Goal: Information Seeking & Learning: Learn about a topic

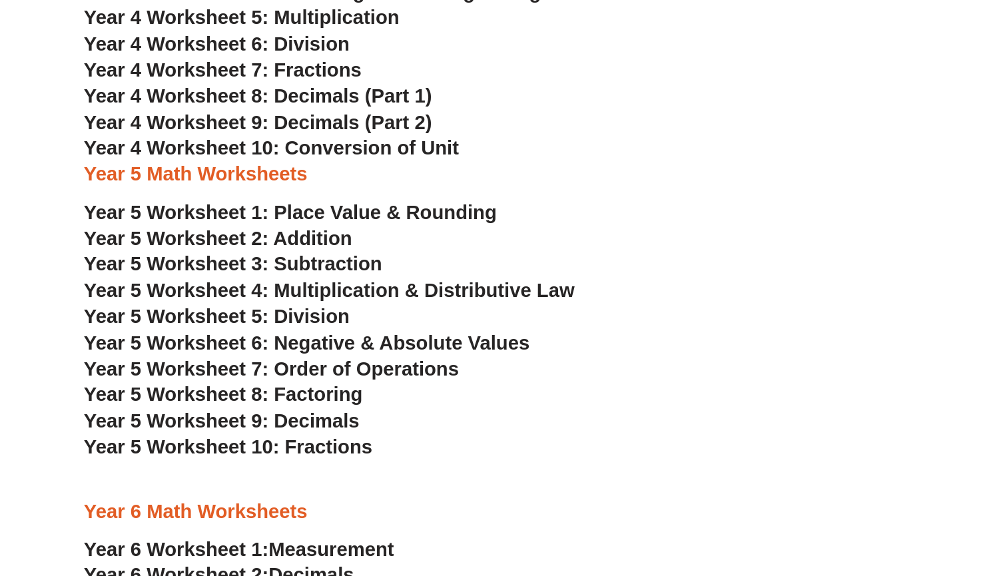
scroll to position [2063, 0]
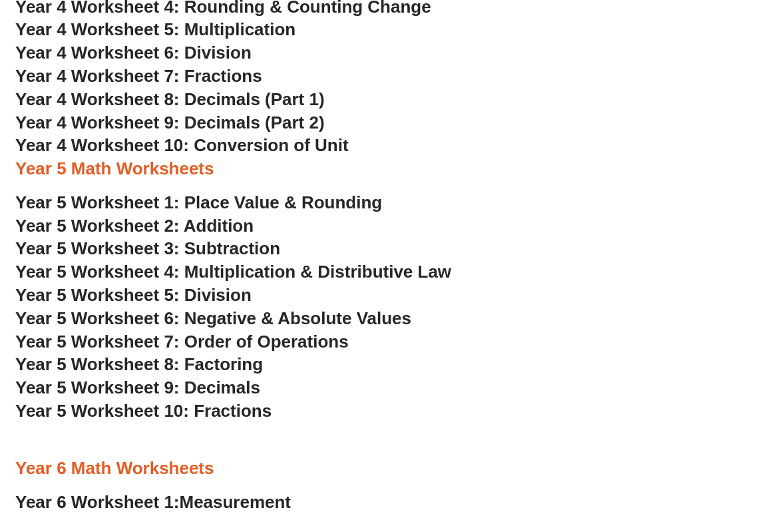
click at [583, 284] on h3 "Year 5 Worksheet 5: Division" at bounding box center [388, 295] width 746 height 23
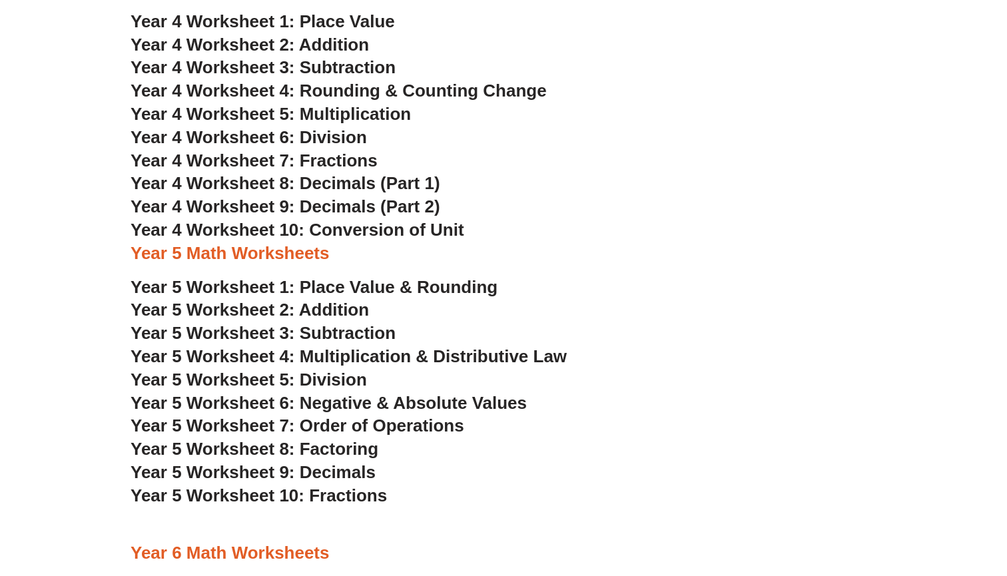
click at [639, 242] on h3 "Year 5 Math Worksheets" at bounding box center [504, 253] width 746 height 23
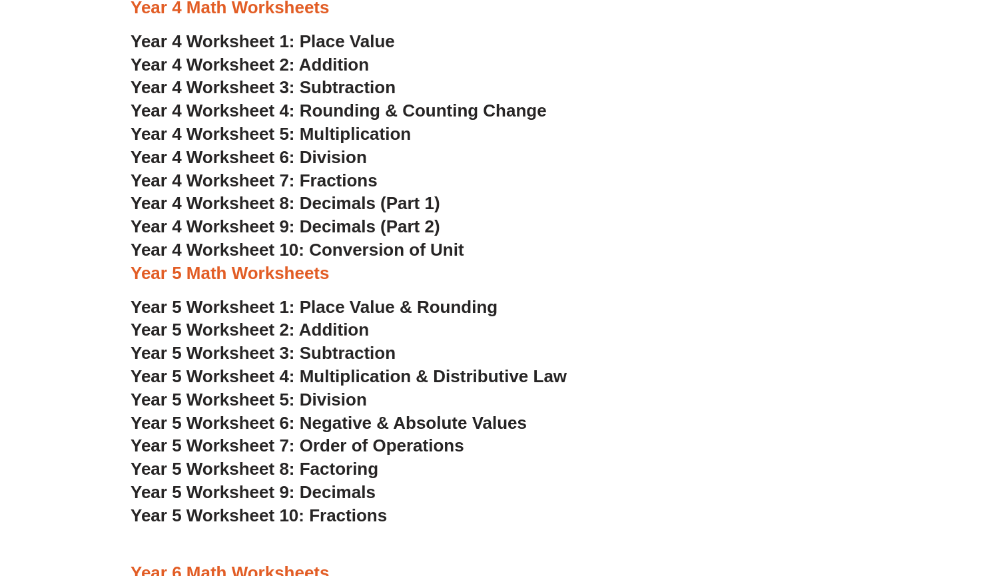
scroll to position [2057, 0]
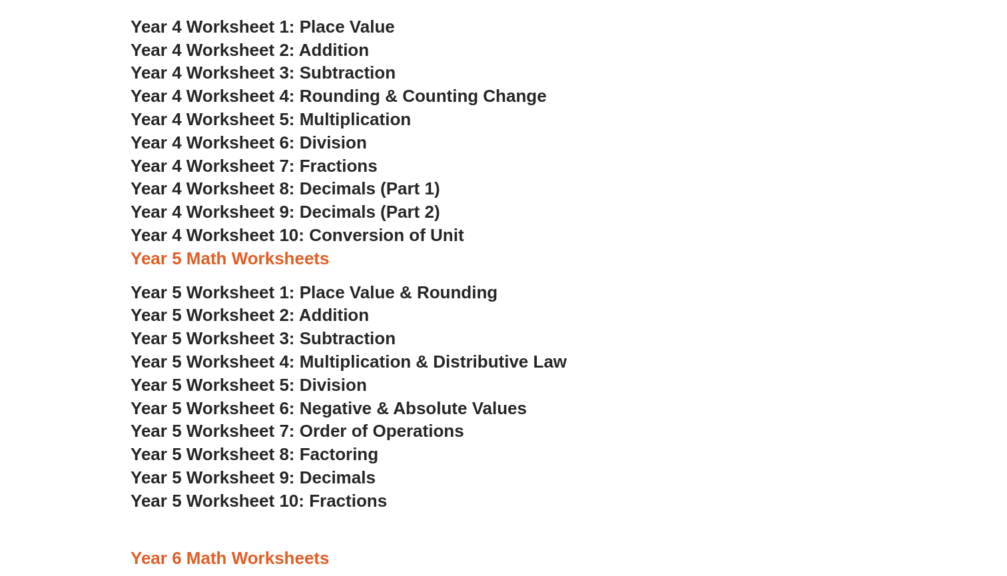
click at [611, 511] on div at bounding box center [504, 529] width 746 height 33
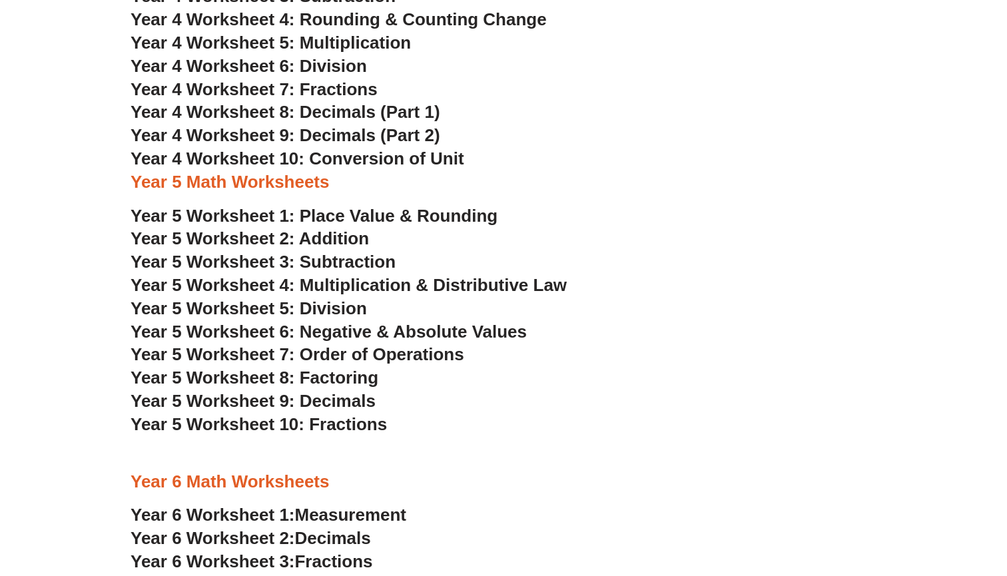
scroll to position [2133, 0]
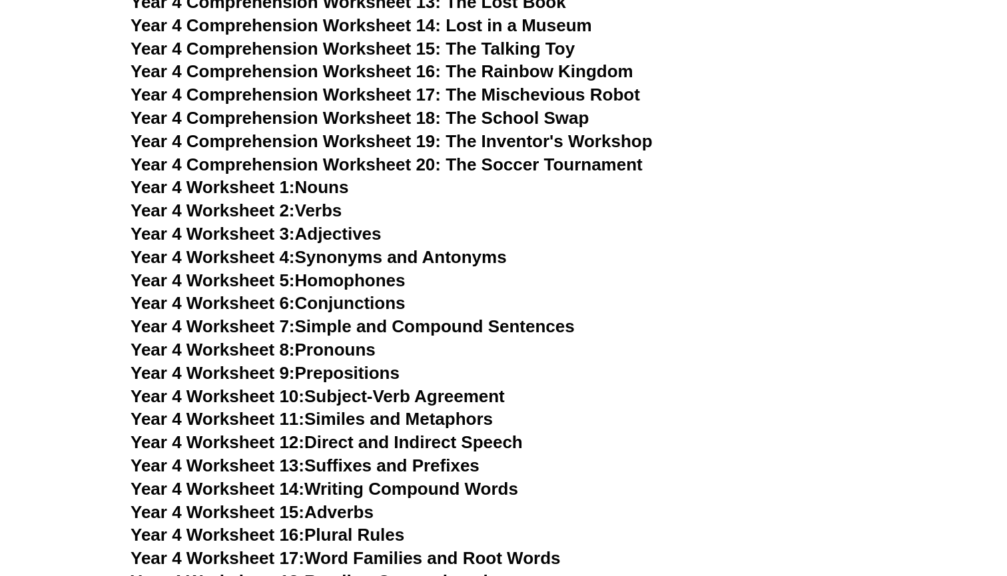
scroll to position [5076, 0]
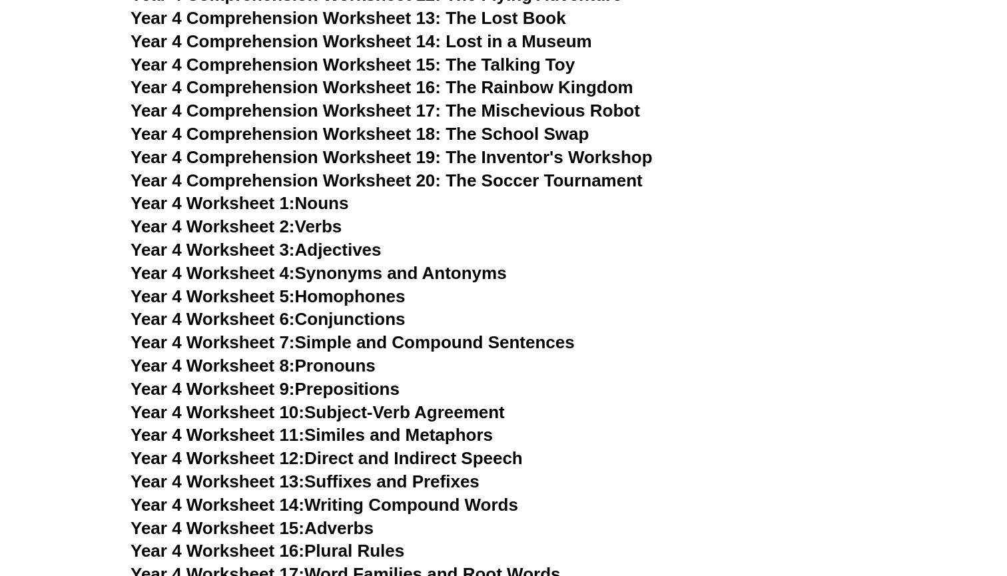
click at [736, 332] on h3 "Year 4 Worksheet 7: Simple and Compound Sentences" at bounding box center [504, 343] width 746 height 23
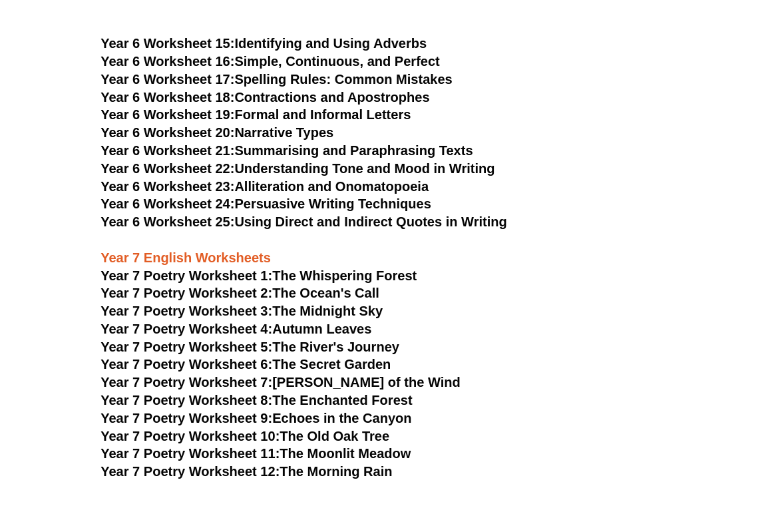
scroll to position [7461, 0]
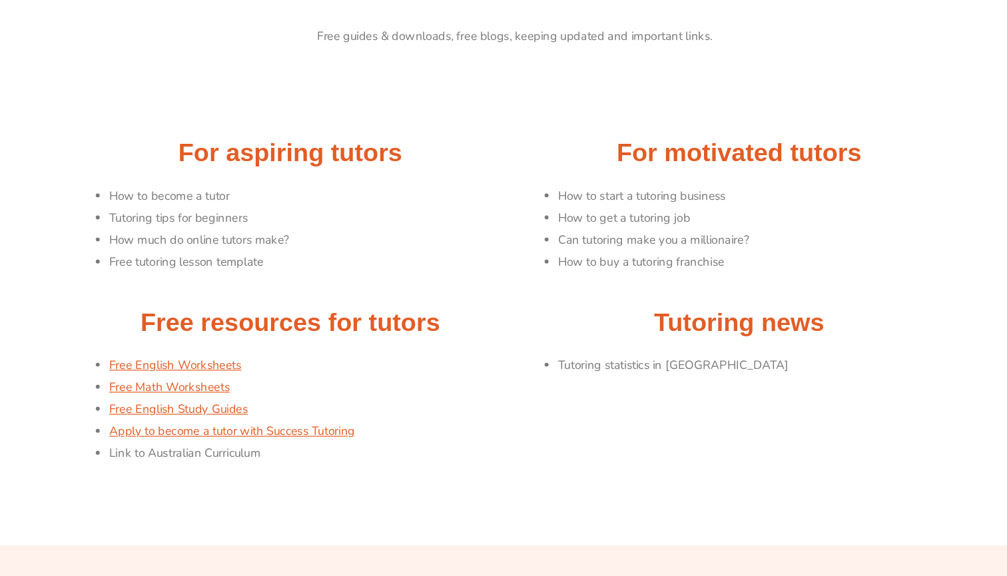
click at [387, 431] on li "Apply to become a tutor with Success Tutoring" at bounding box center [328, 440] width 336 height 19
click at [473, 497] on div at bounding box center [504, 513] width 746 height 33
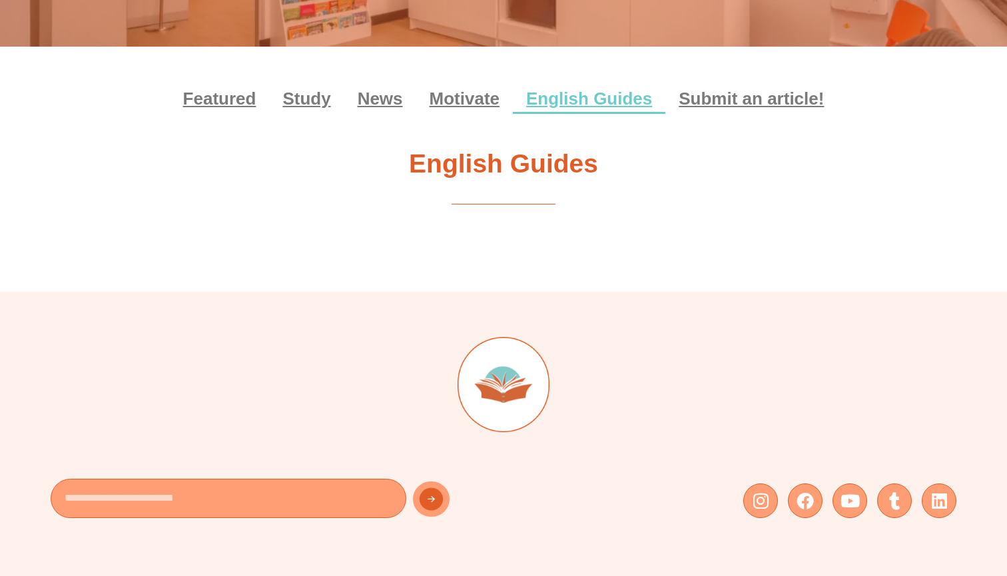
scroll to position [178, 0]
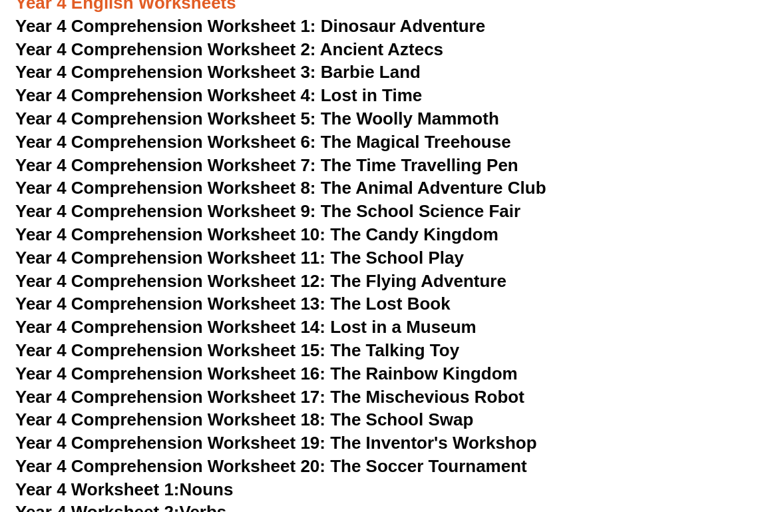
scroll to position [4301, 0]
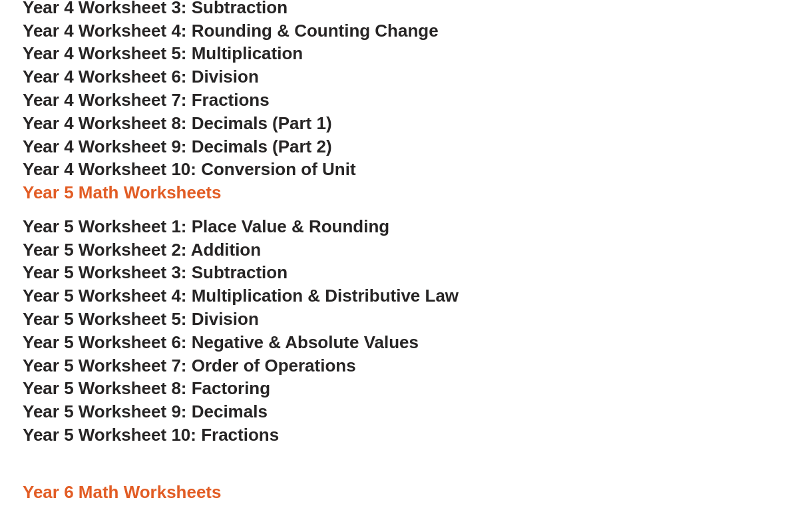
scroll to position [2068, 0]
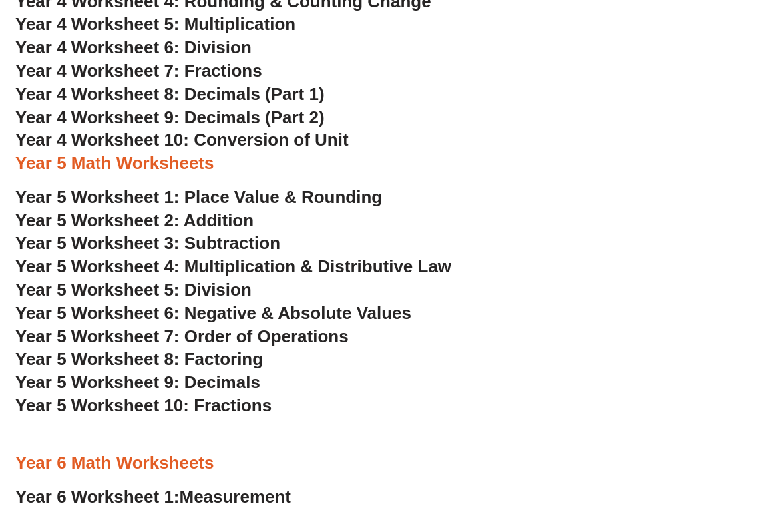
click at [171, 210] on span "Year 5 Worksheet 2: Addition" at bounding box center [134, 220] width 238 height 20
